Goal: Transaction & Acquisition: Download file/media

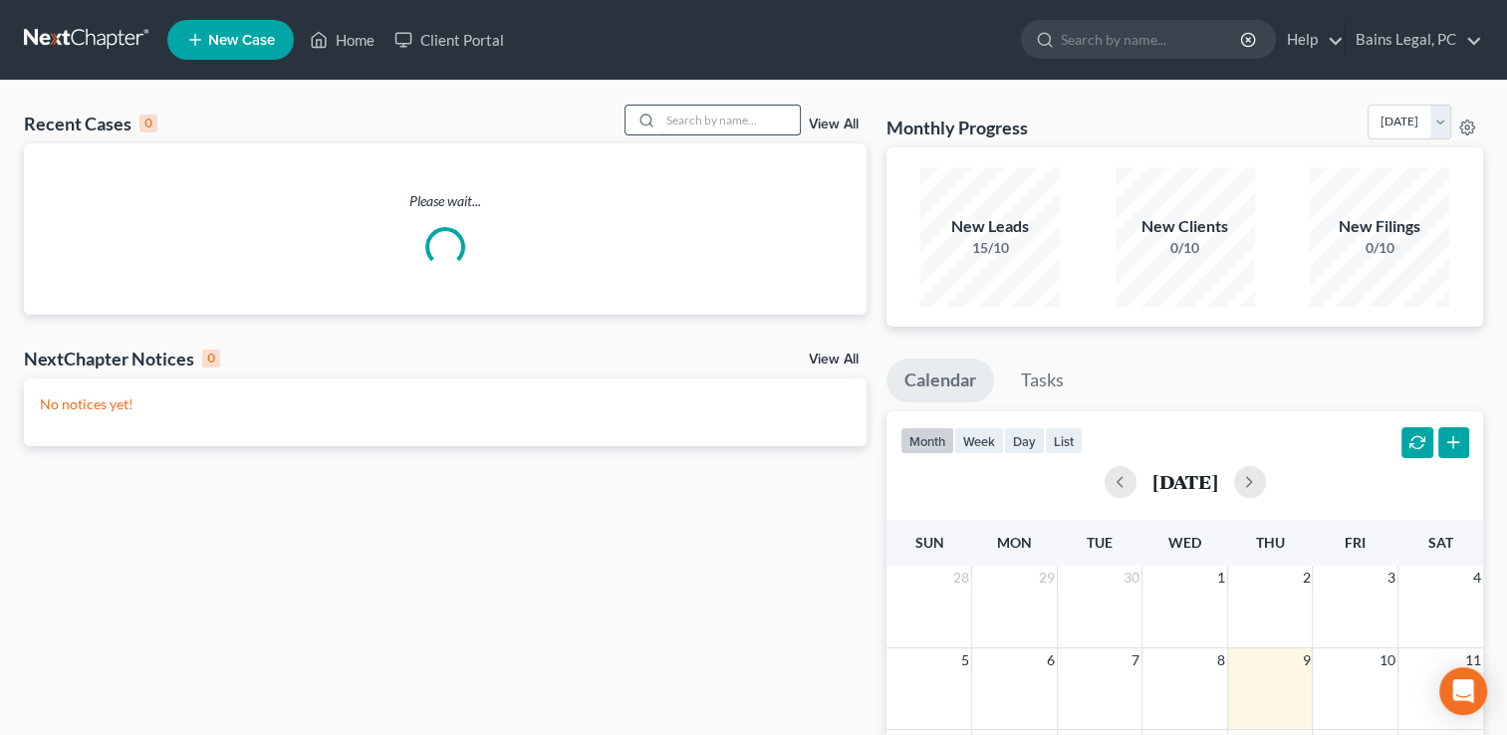
click at [742, 115] on input "search" at bounding box center [729, 120] width 139 height 29
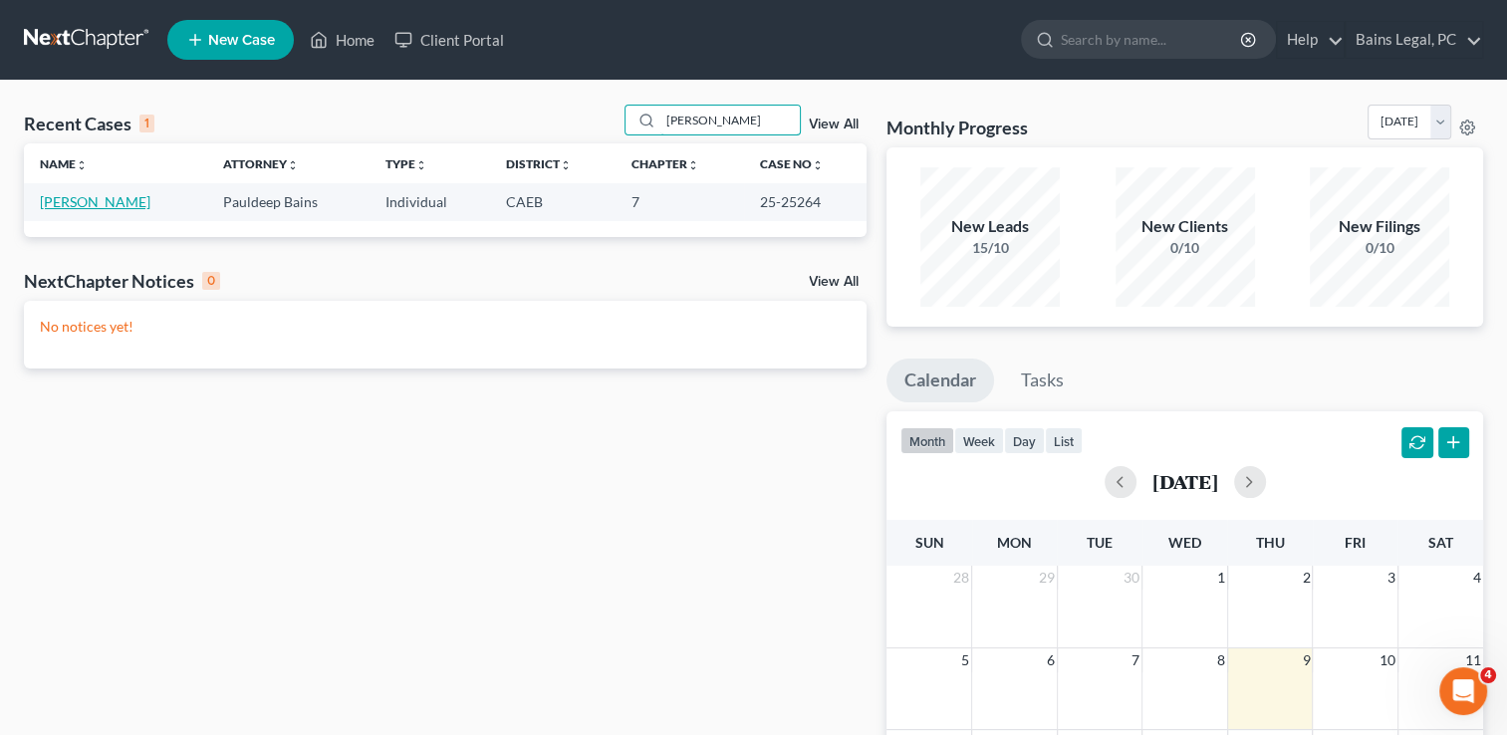
type input "[PERSON_NAME]"
click at [81, 201] on link "[PERSON_NAME]" at bounding box center [95, 201] width 111 height 17
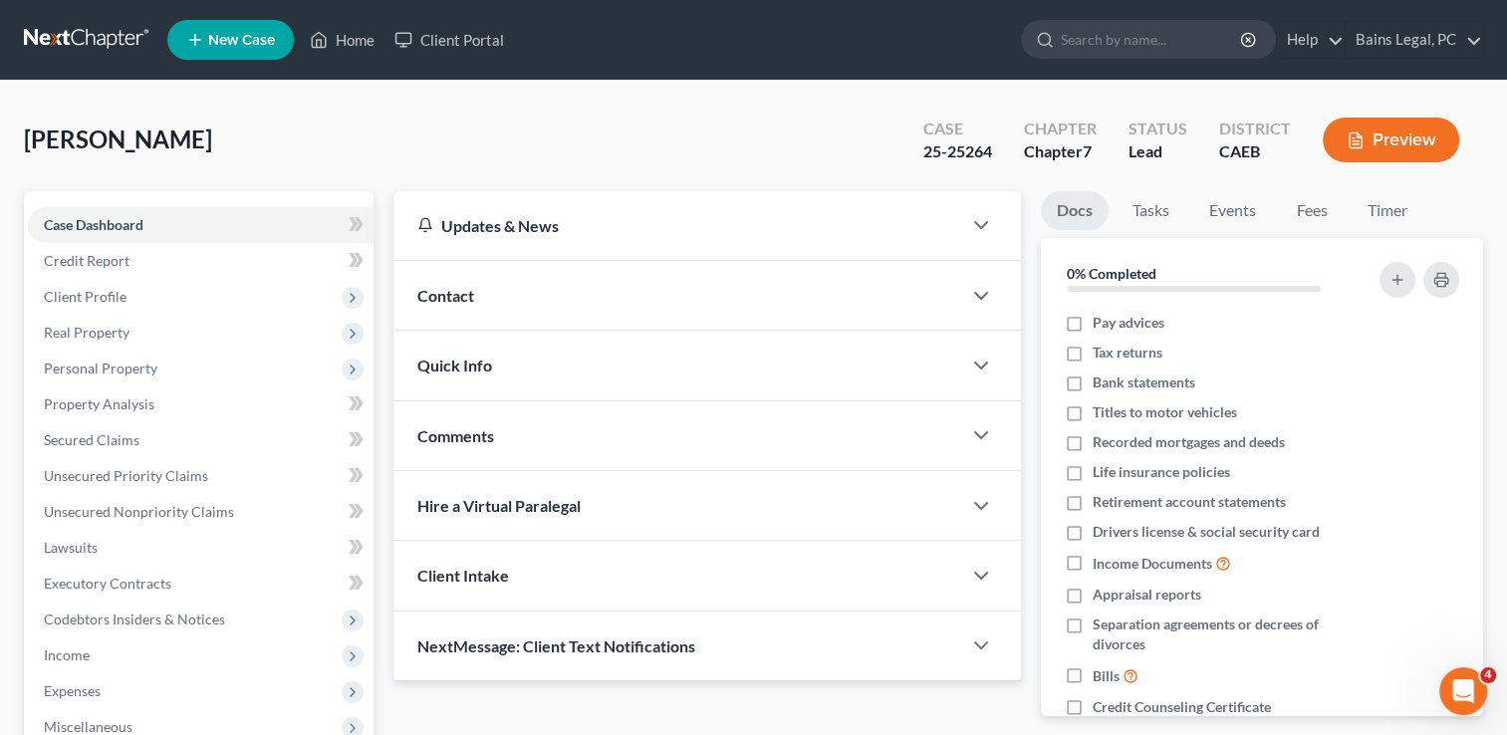
click at [324, 123] on div "[PERSON_NAME] Upgraded Case 25-25264 Chapter Chapter 7 Status Lead District CAE…" at bounding box center [753, 148] width 1459 height 87
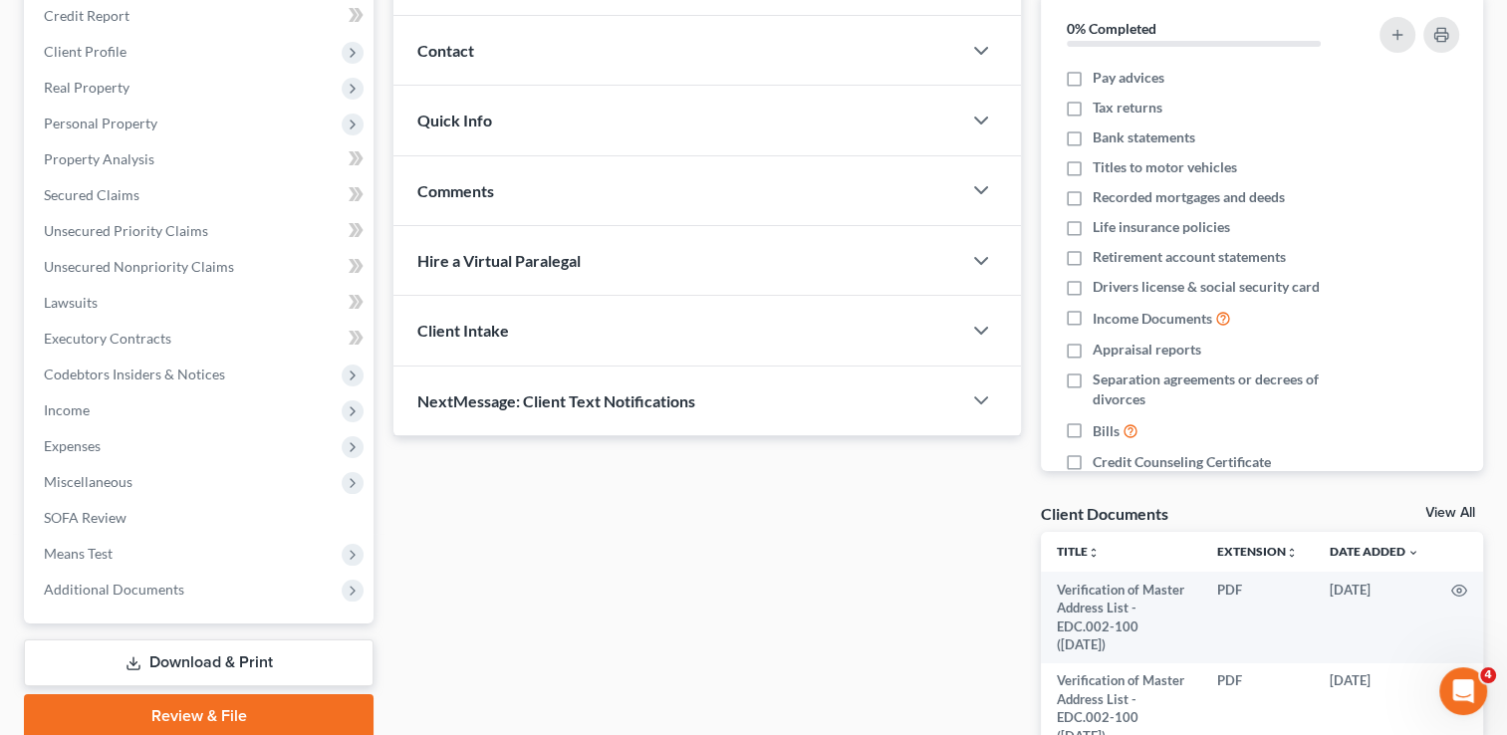
scroll to position [438, 0]
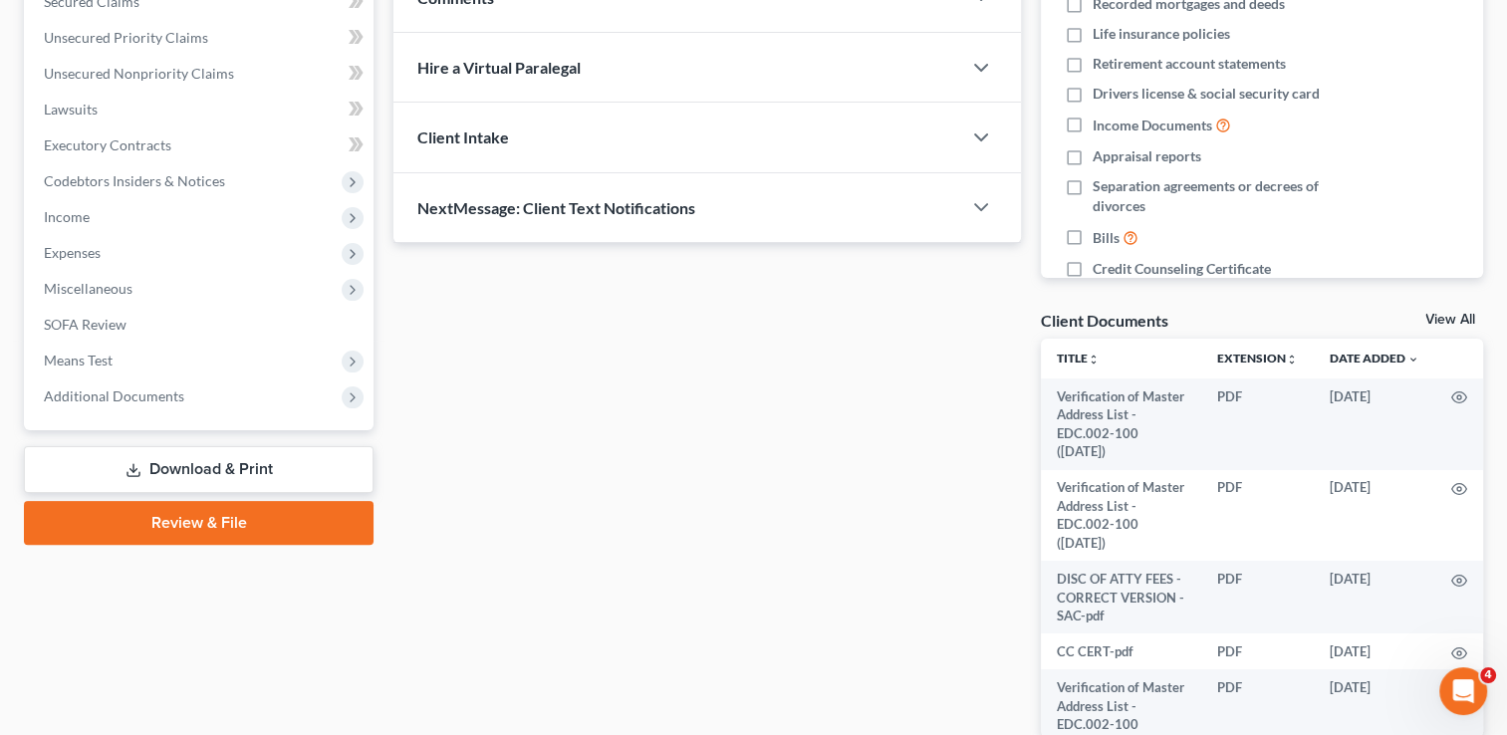
click at [174, 464] on link "Download & Print" at bounding box center [199, 469] width 350 height 47
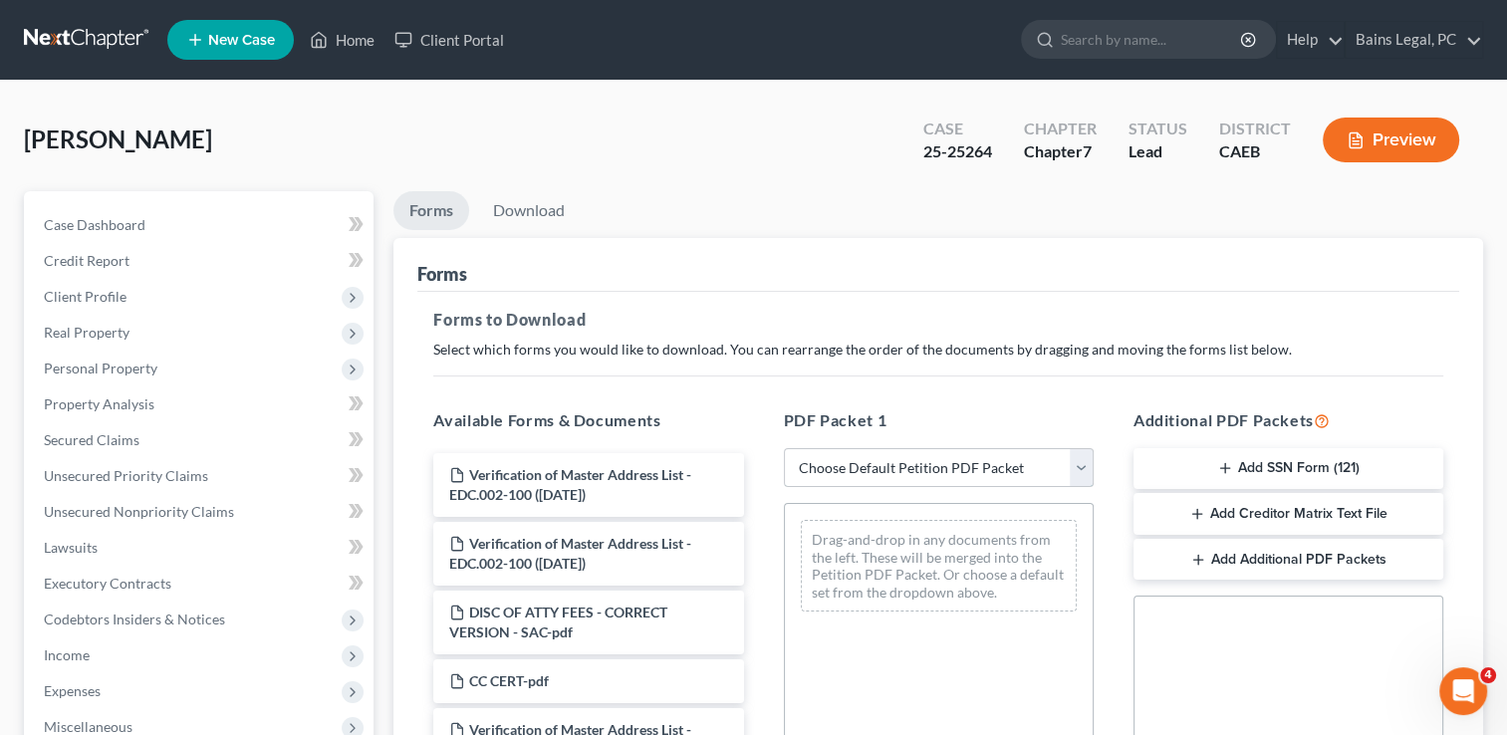
click at [942, 453] on select "Choose Default Petition PDF Packet Complete Bankruptcy Petition (all forms and …" at bounding box center [939, 468] width 310 height 40
select select "0"
click at [784, 448] on select "Choose Default Petition PDF Packet Complete Bankruptcy Petition (all forms and …" at bounding box center [939, 468] width 310 height 40
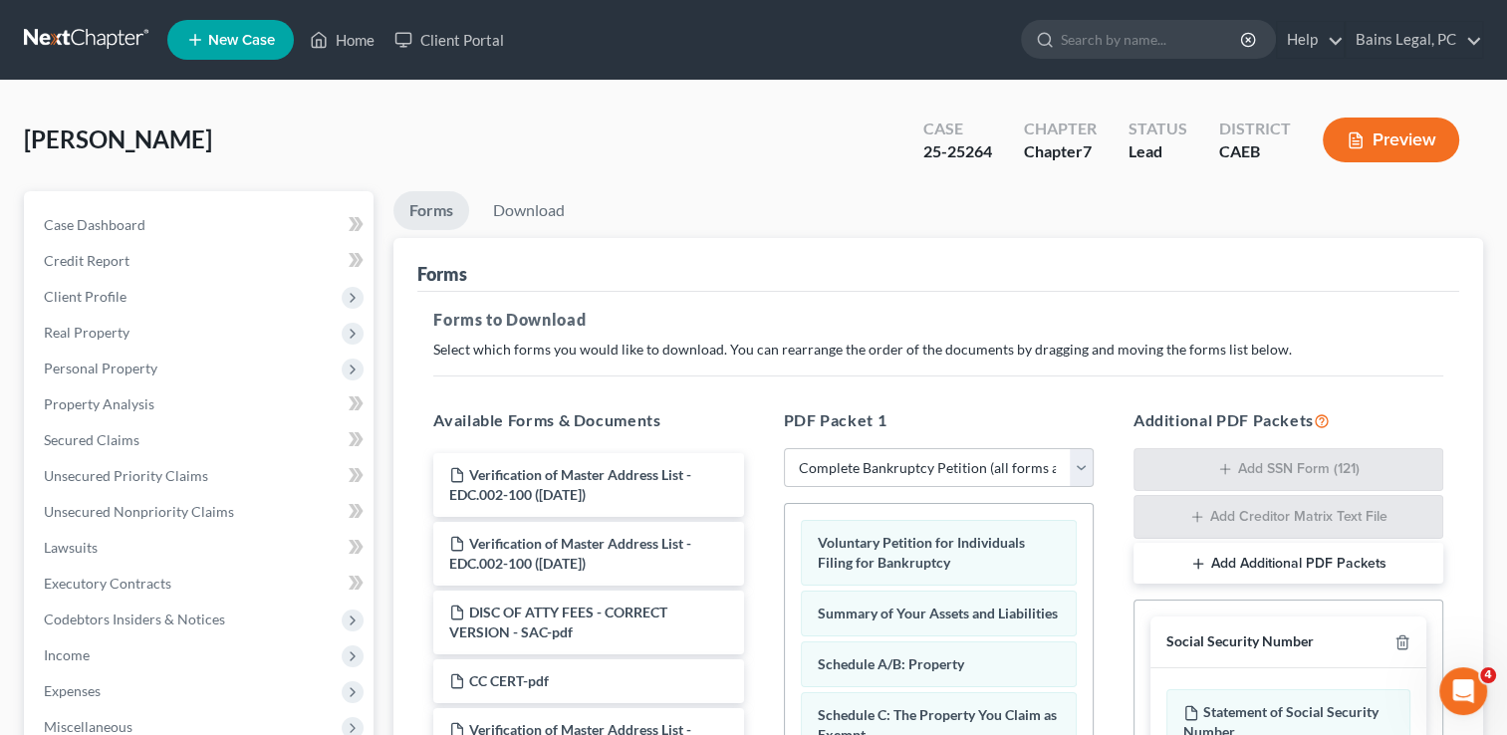
click at [896, 364] on div "Forms to Download Select which forms you would like to download. You can rearra…" at bounding box center [938, 693] width 1042 height 802
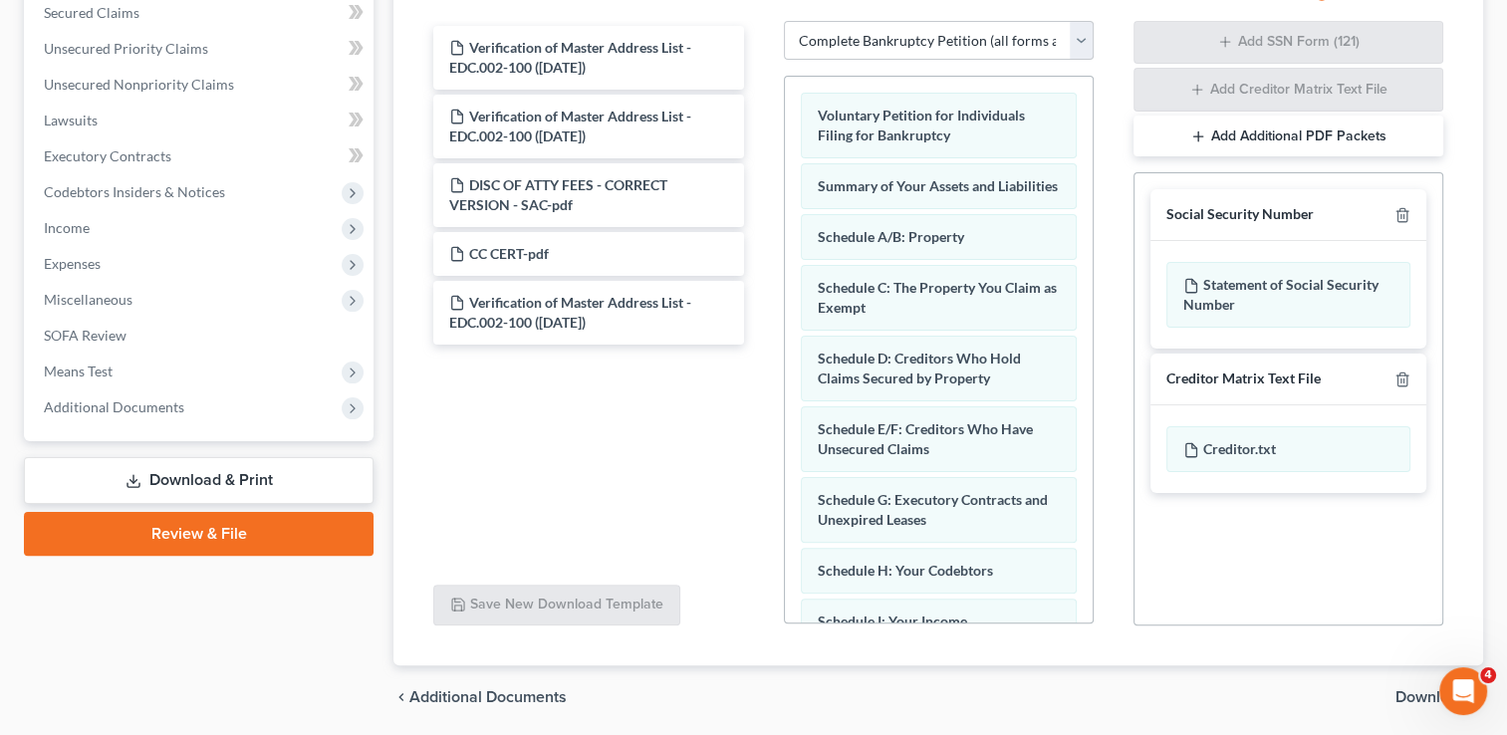
scroll to position [398, 0]
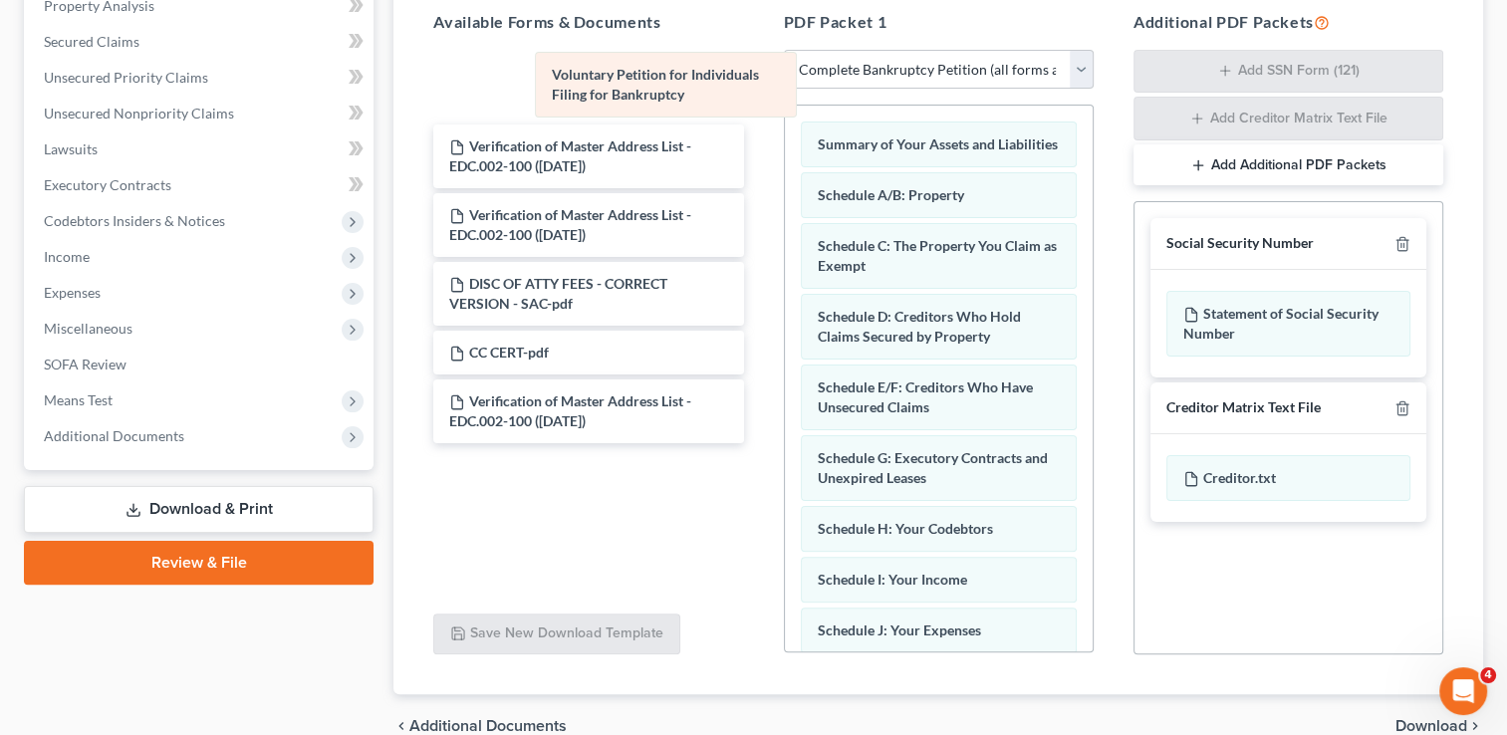
drag, startPoint x: 906, startPoint y: 149, endPoint x: 641, endPoint y: 81, distance: 273.7
click at [785, 106] on div "Voluntary Petition for Individuals Filing for Bankruptcy Voluntary Petition for…" at bounding box center [939, 699] width 308 height 1186
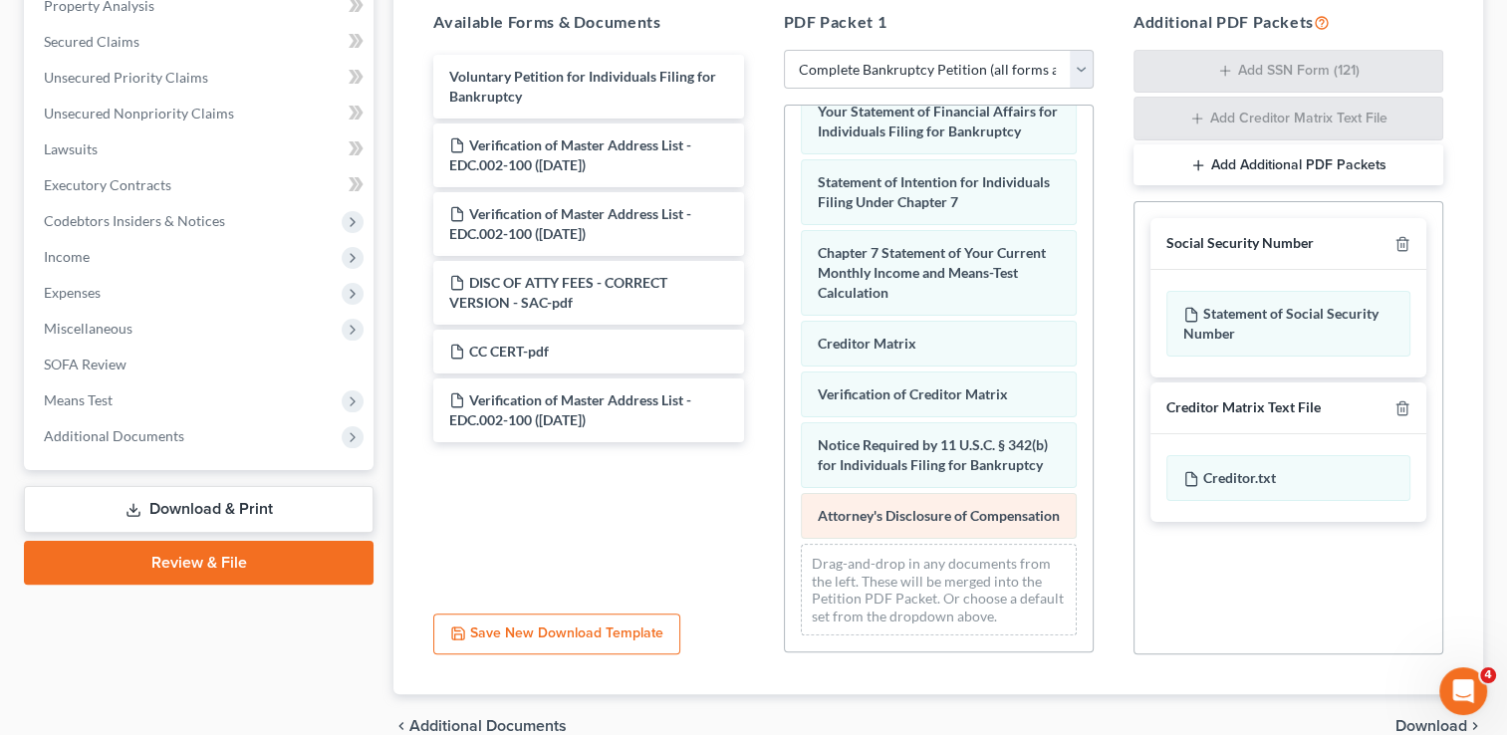
scroll to position [621, 0]
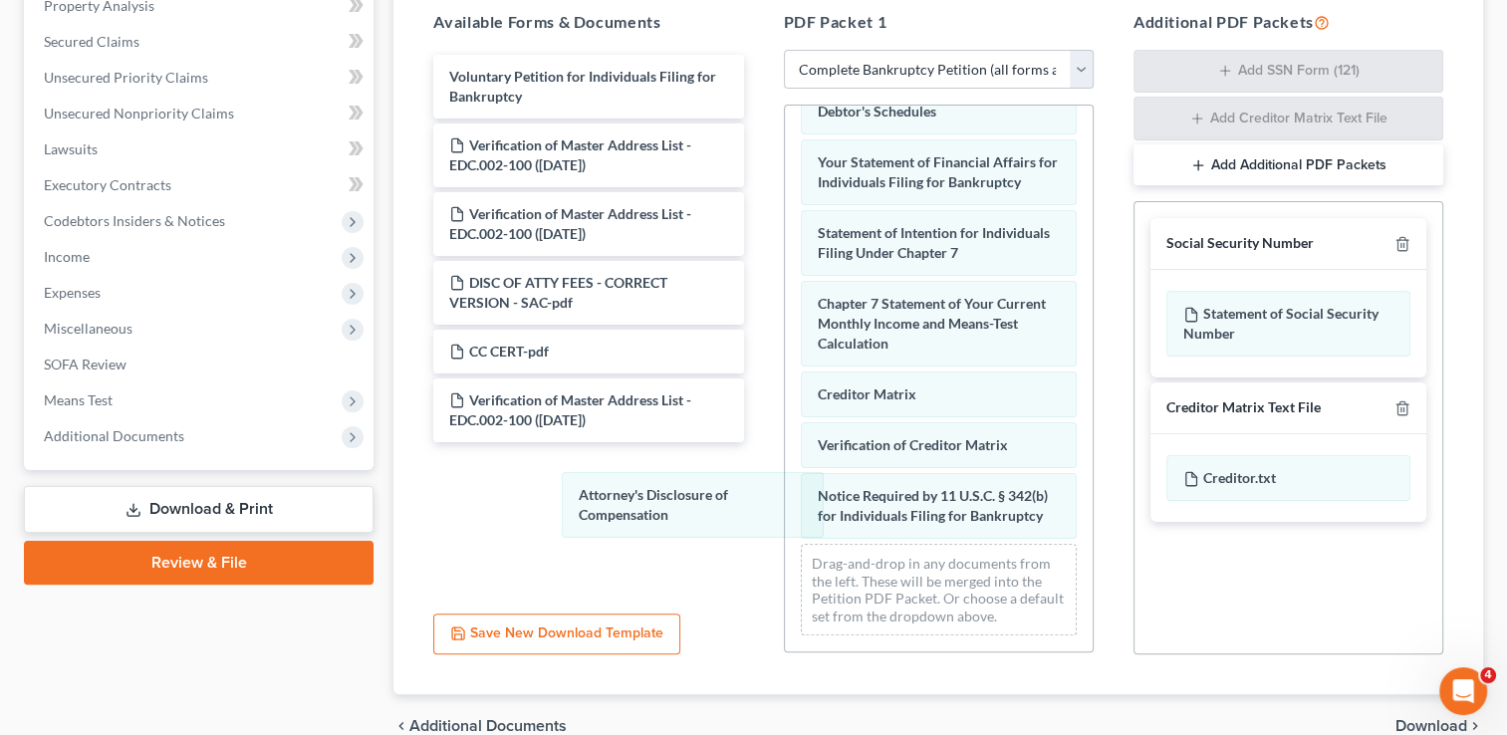
drag, startPoint x: 877, startPoint y: 508, endPoint x: 865, endPoint y: 510, distance: 13.1
click at [785, 507] on div "Attorney's Disclosure of Compensation Summary of Your Assets and Liabilities Sc…" at bounding box center [939, 83] width 308 height 1135
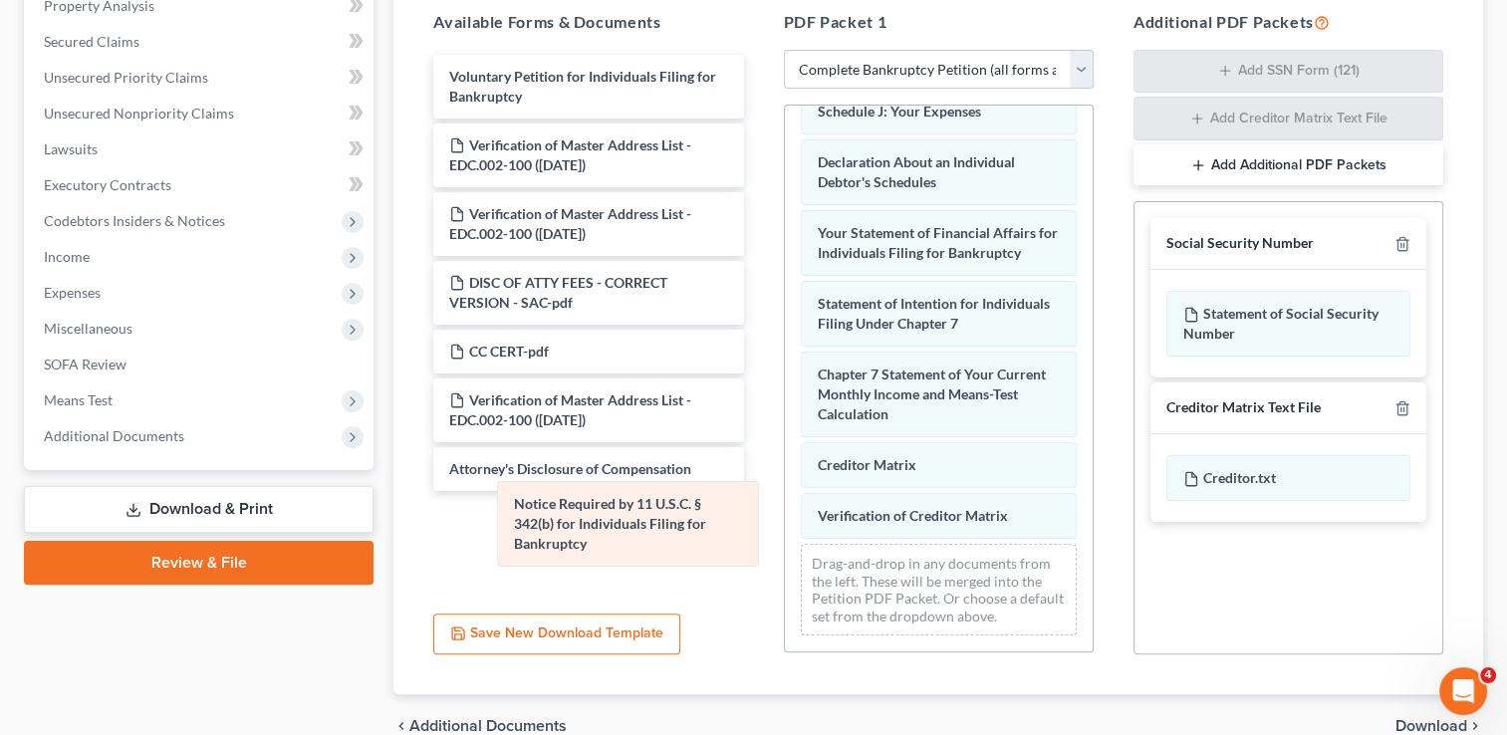
scroll to position [531, 0]
drag, startPoint x: 888, startPoint y: 504, endPoint x: 548, endPoint y: 527, distance: 341.4
click at [785, 527] on div "Notice Required by 11 U.S.C. § 342(b) for Individuals Filing for Bankruptcy Sum…" at bounding box center [939, 119] width 308 height 1065
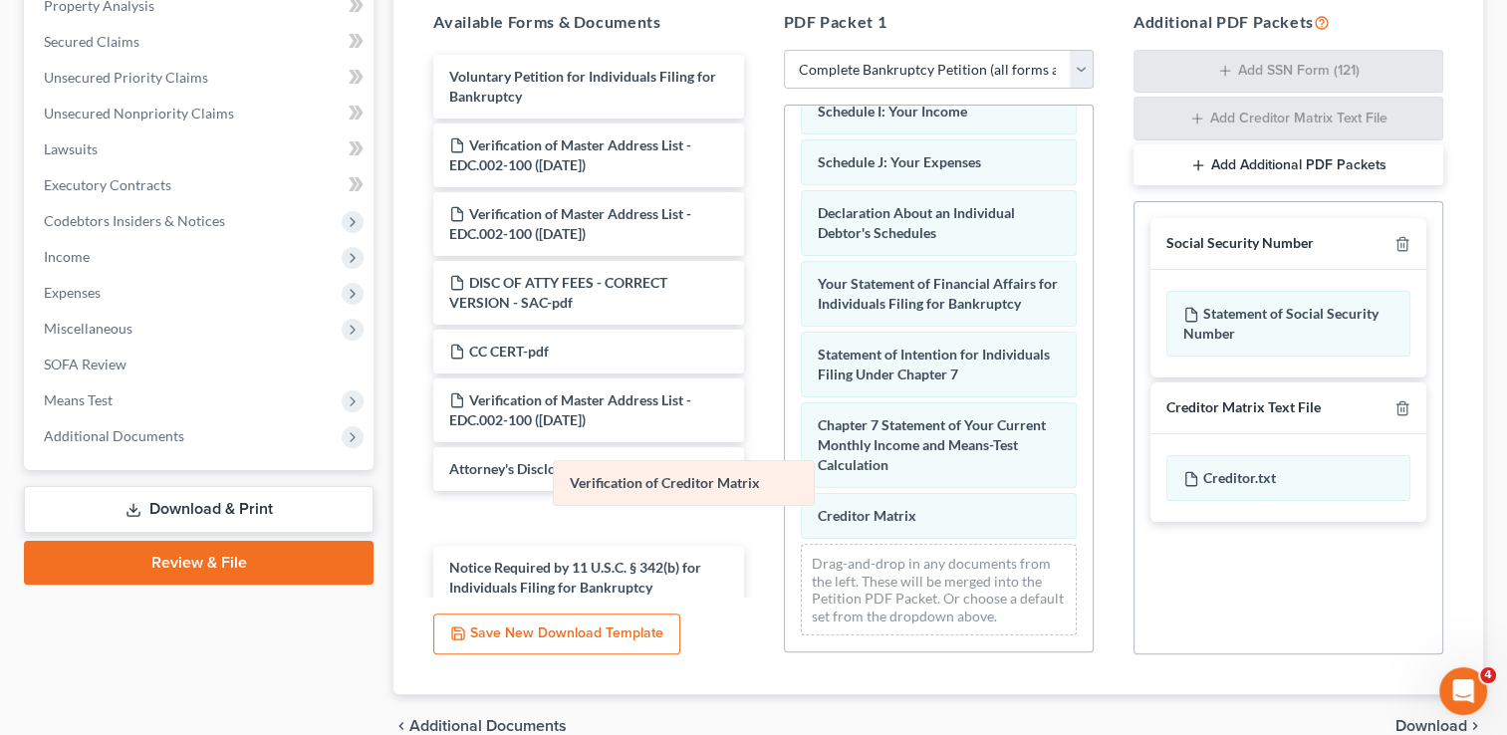
scroll to position [481, 0]
drag, startPoint x: 837, startPoint y: 518, endPoint x: 560, endPoint y: 476, distance: 280.0
click at [785, 476] on div "Verification of Creditor Matrix Summary of Your Assets and Liabilities Schedule…" at bounding box center [939, 144] width 308 height 1014
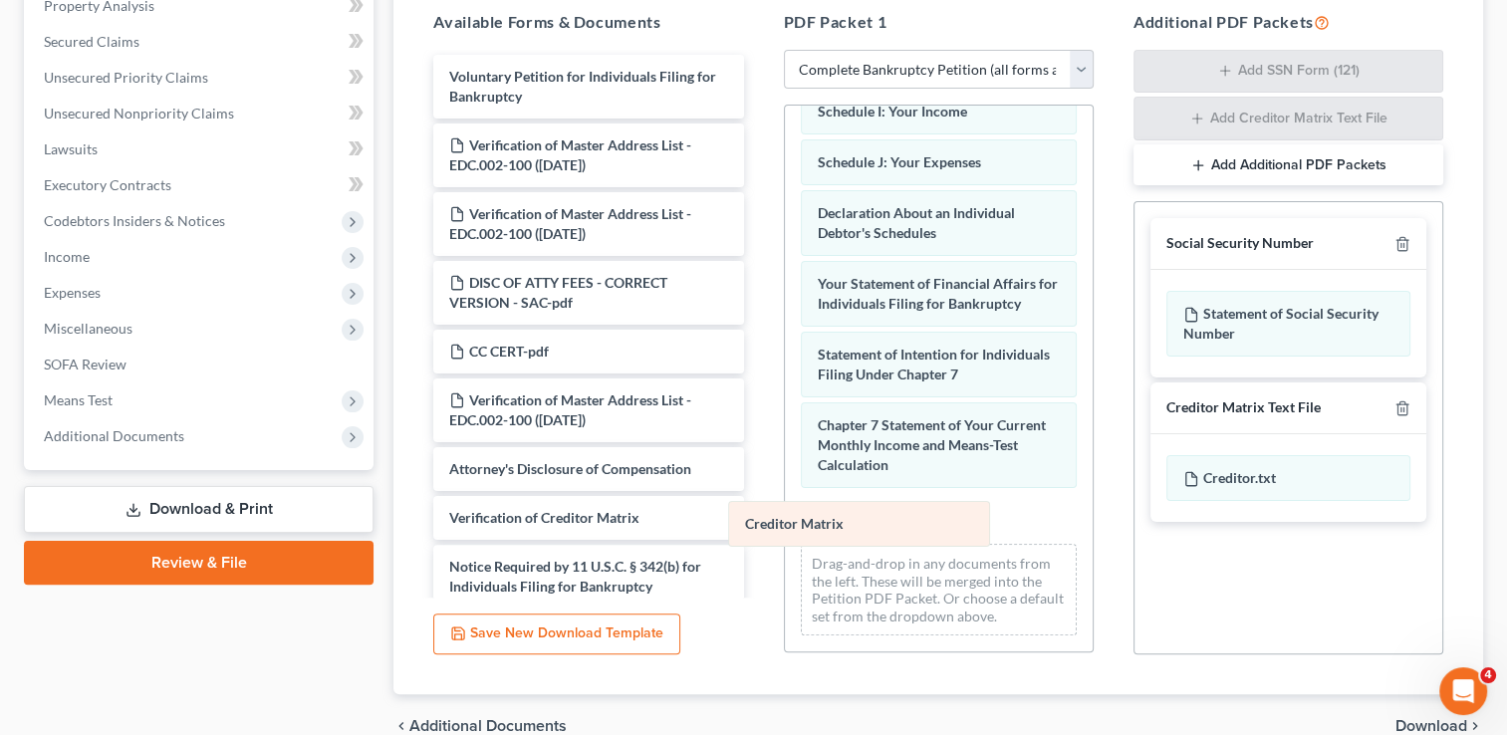
scroll to position [430, 0]
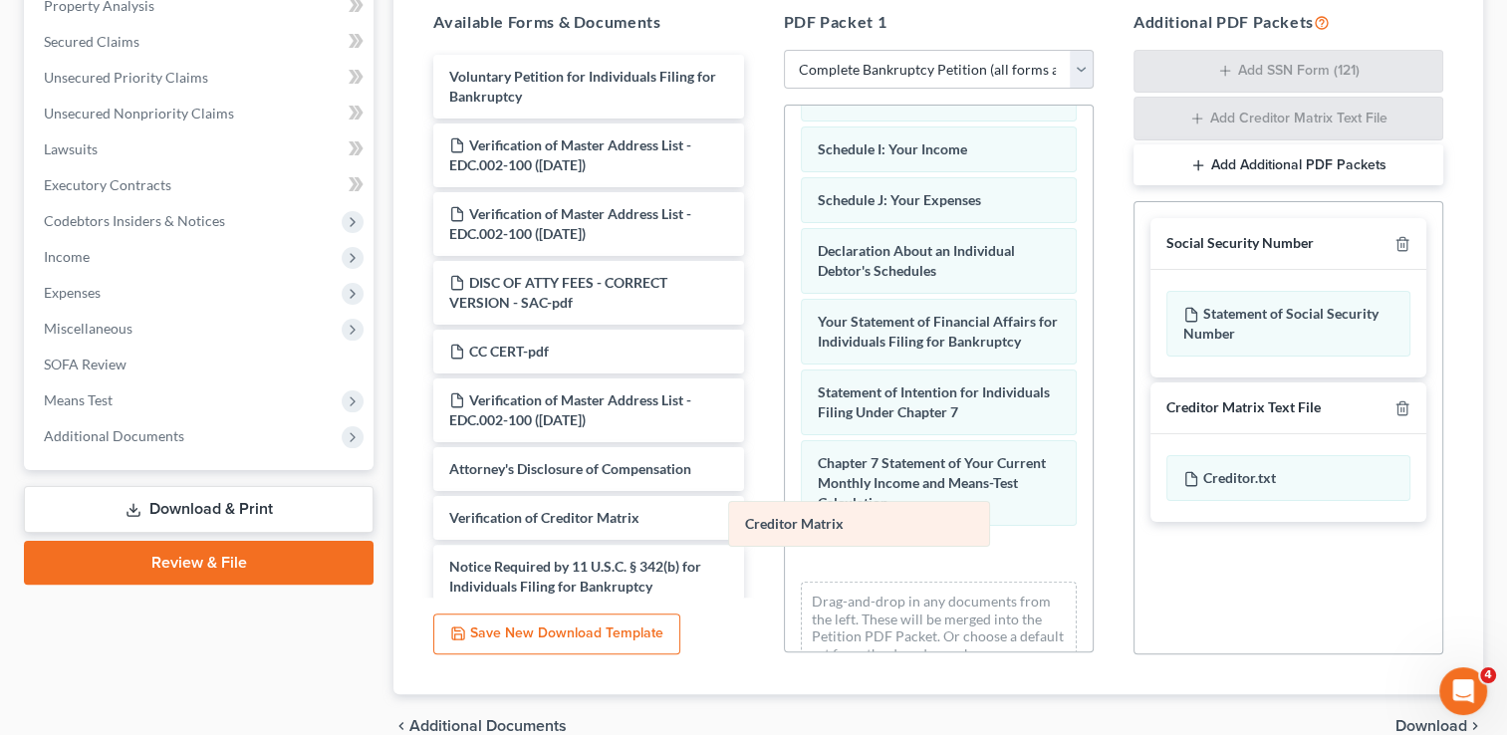
drag, startPoint x: 829, startPoint y: 506, endPoint x: 537, endPoint y: 500, distance: 291.9
click at [785, 500] on div "Creditor Matrix Summary of Your Assets and Liabilities Schedule A/B: Property S…" at bounding box center [939, 182] width 308 height 1014
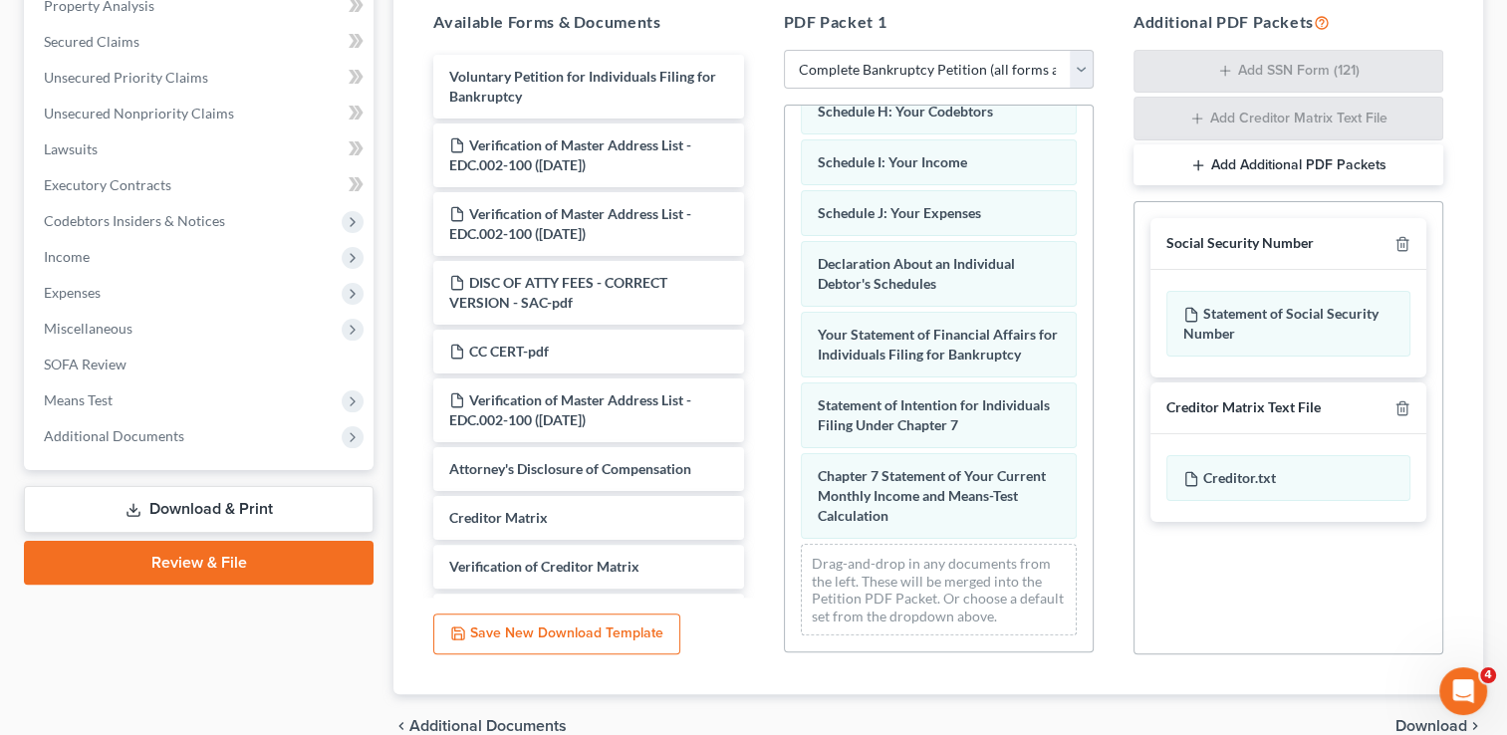
click at [1418, 725] on span "Download" at bounding box center [1431, 726] width 72 height 16
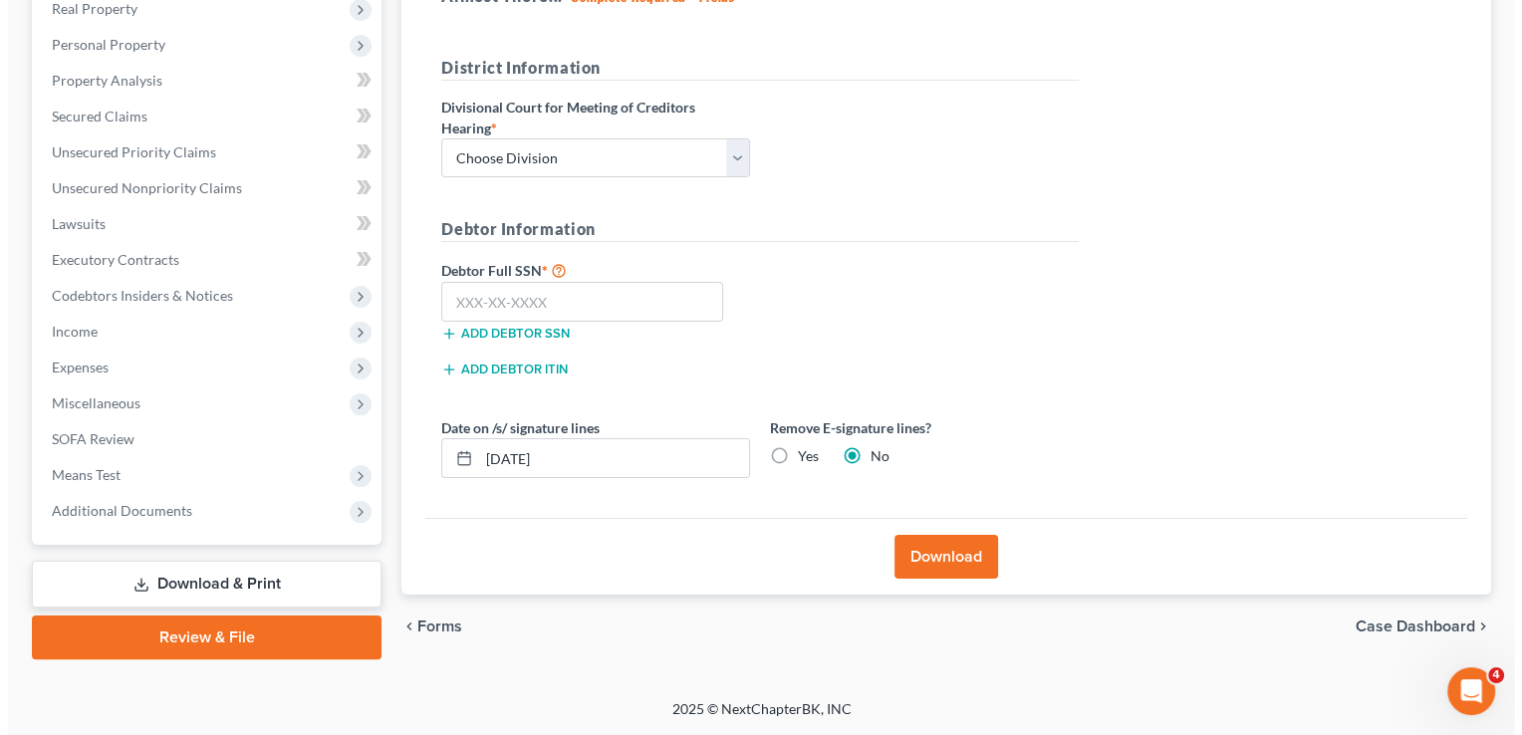
scroll to position [322, 0]
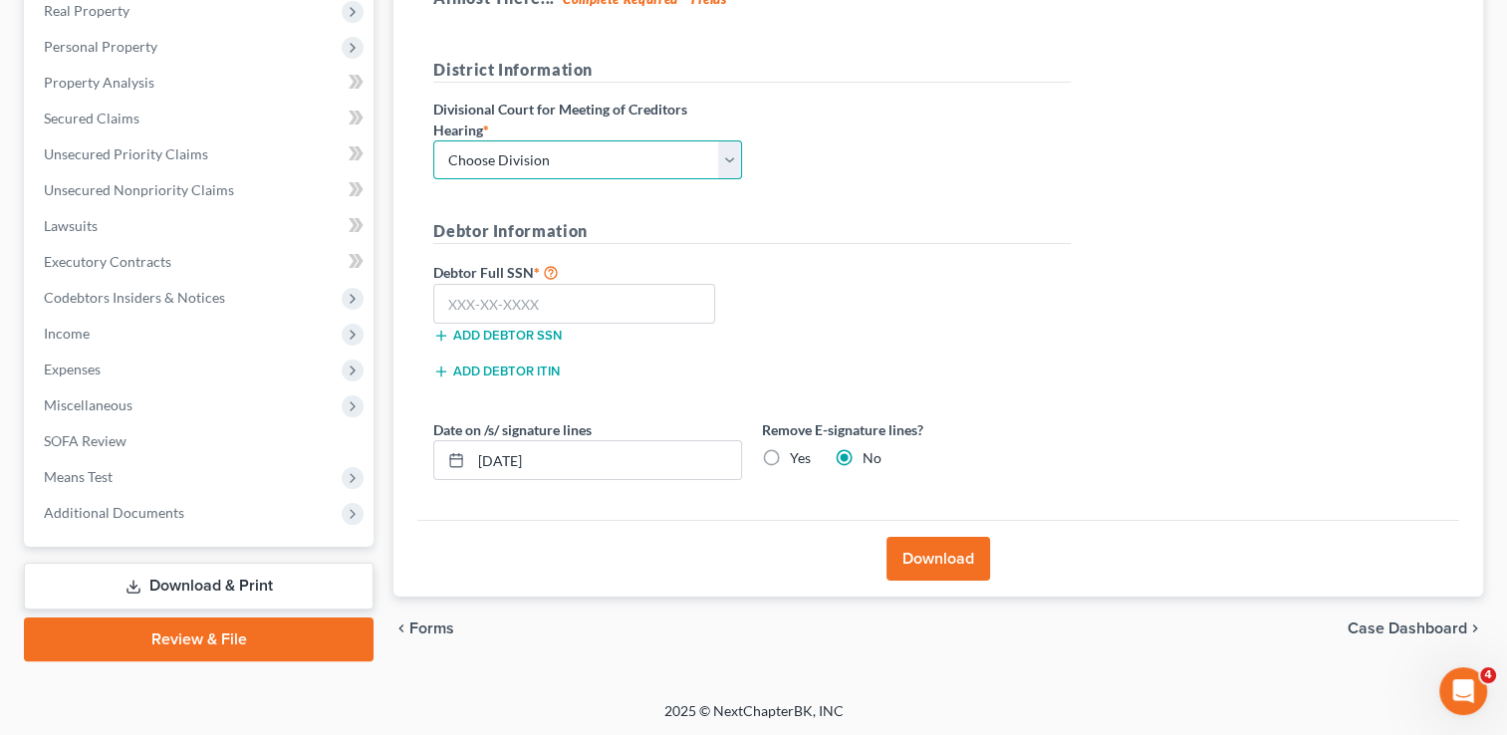
click at [563, 147] on select "Choose Division Fresno Modesto [GEOGRAPHIC_DATA]" at bounding box center [587, 160] width 309 height 40
select select "2"
click at [433, 140] on select "Choose Division Fresno Modesto [GEOGRAPHIC_DATA]" at bounding box center [587, 160] width 309 height 40
click at [653, 316] on input "text" at bounding box center [574, 304] width 282 height 40
type input "000-00-3180"
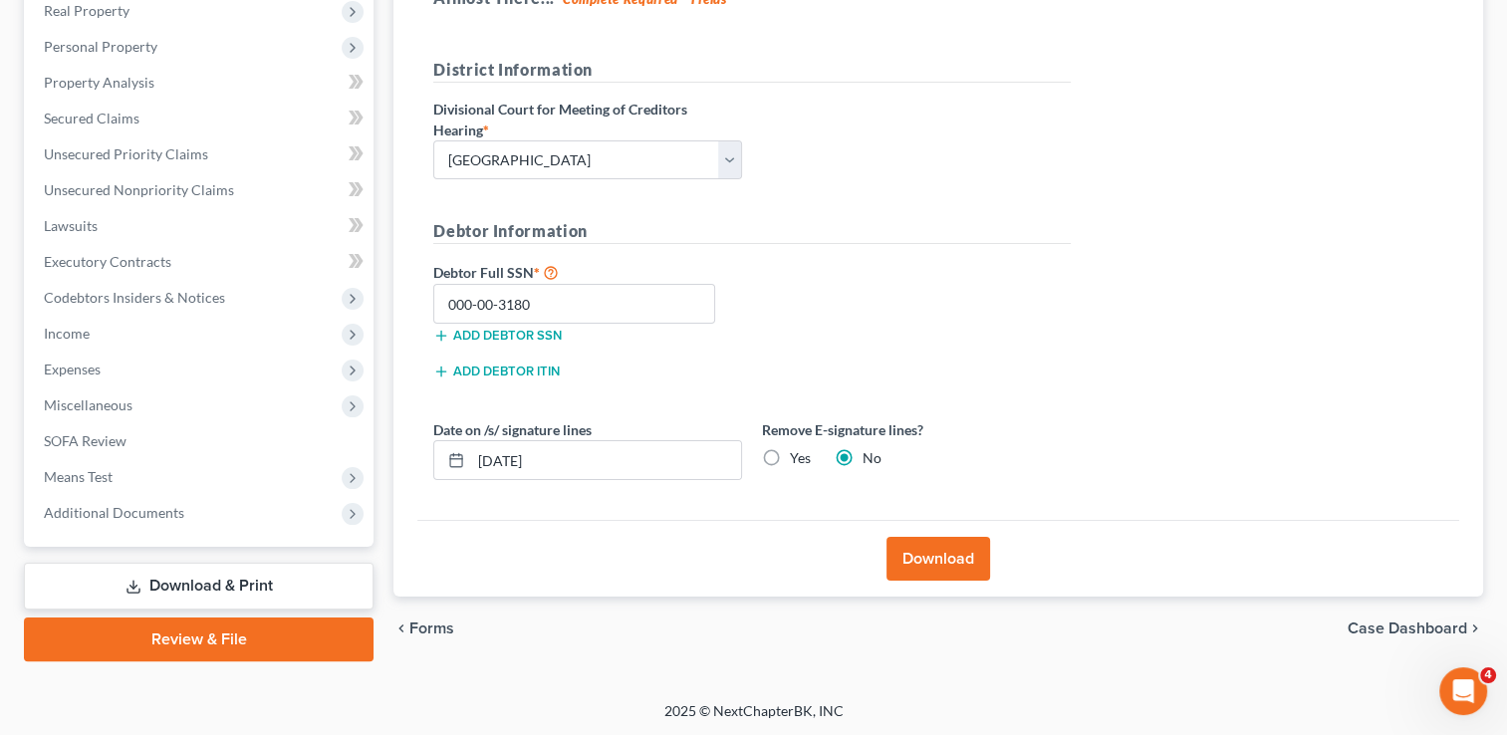
click at [933, 556] on button "Download" at bounding box center [938, 559] width 104 height 44
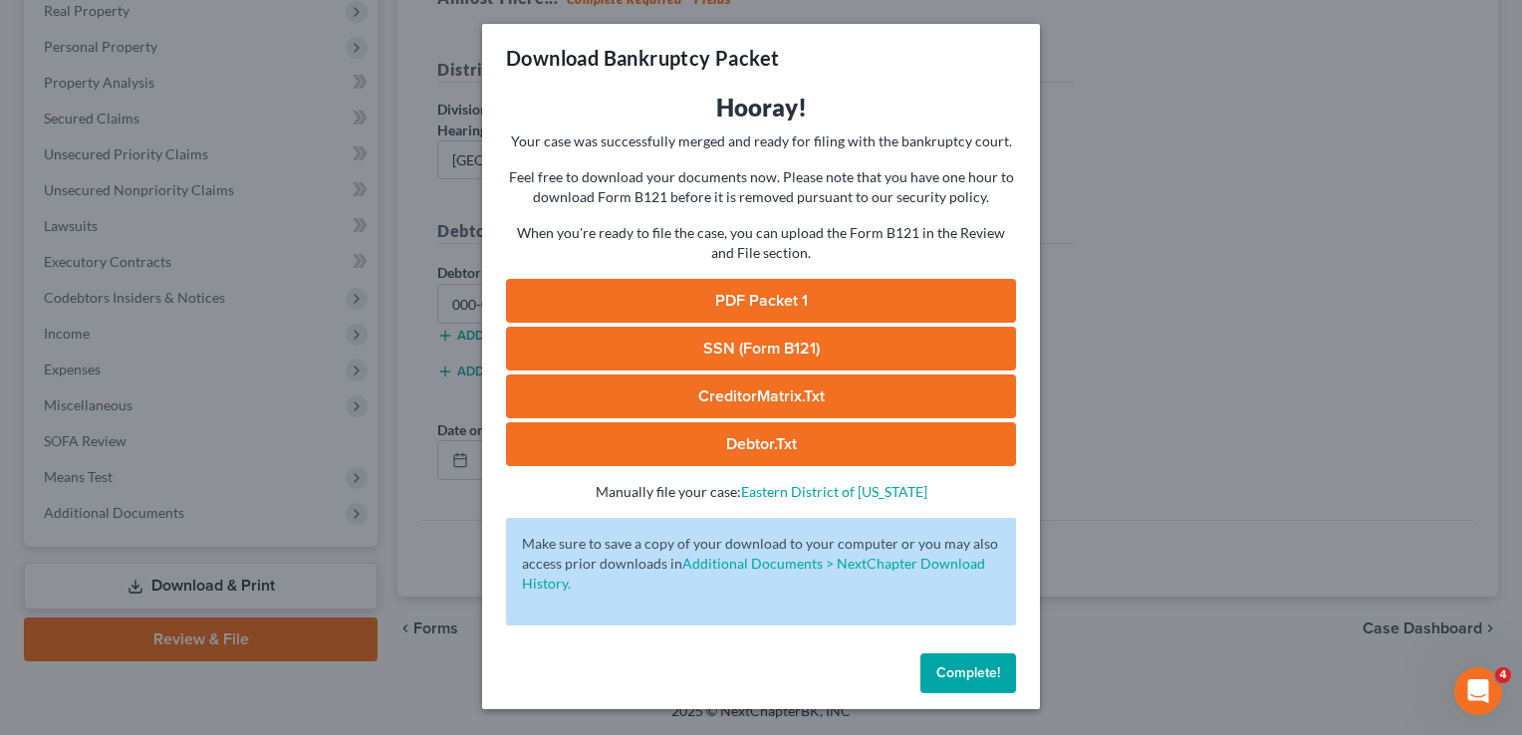
click at [693, 293] on link "PDF Packet 1" at bounding box center [761, 301] width 510 height 44
